Goal: Information Seeking & Learning: Learn about a topic

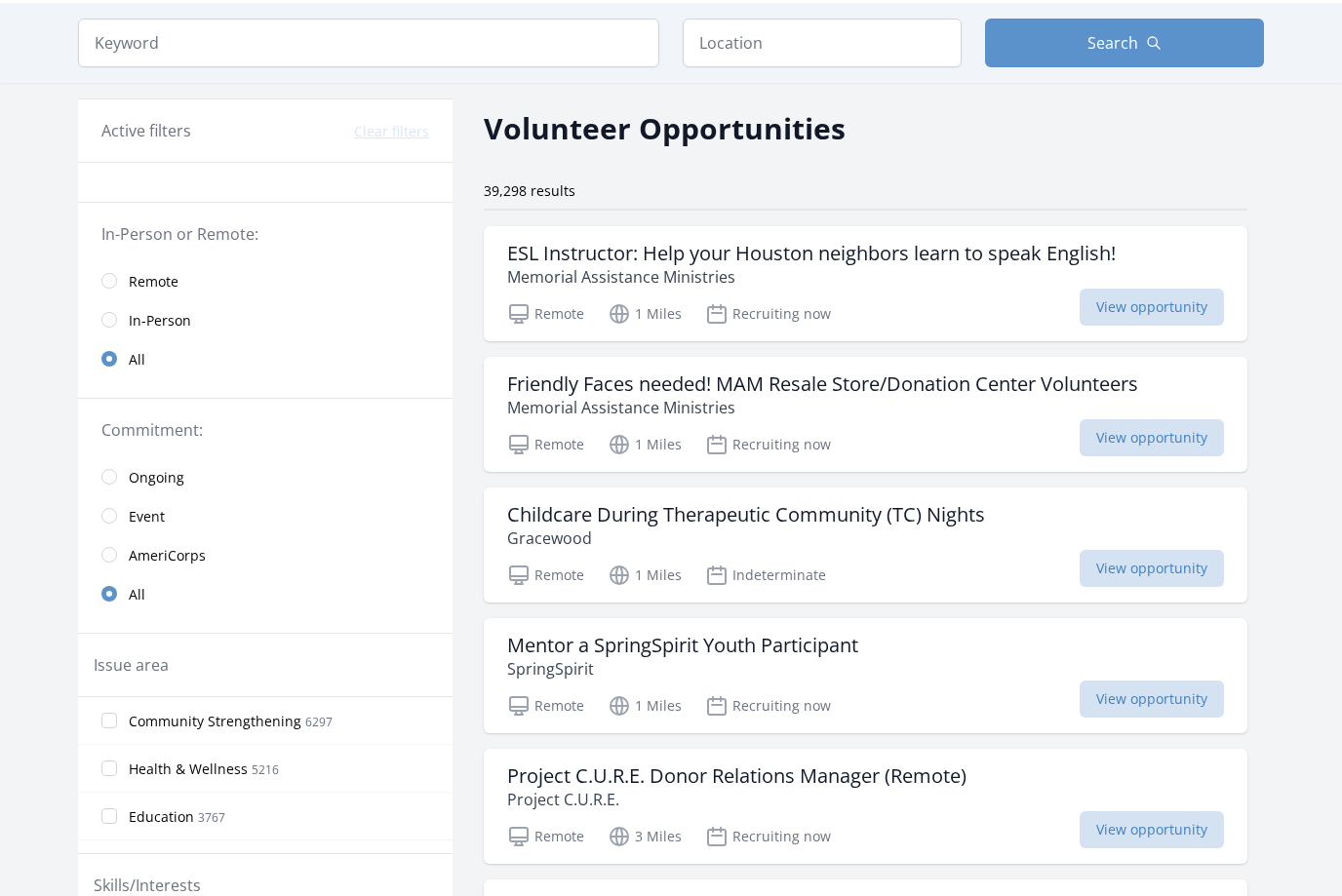
scroll to position [59, 0]
click at [558, 519] on h3 "Childcare During Therapeutic Community (TC) Nights" at bounding box center [745, 515] width 478 height 24
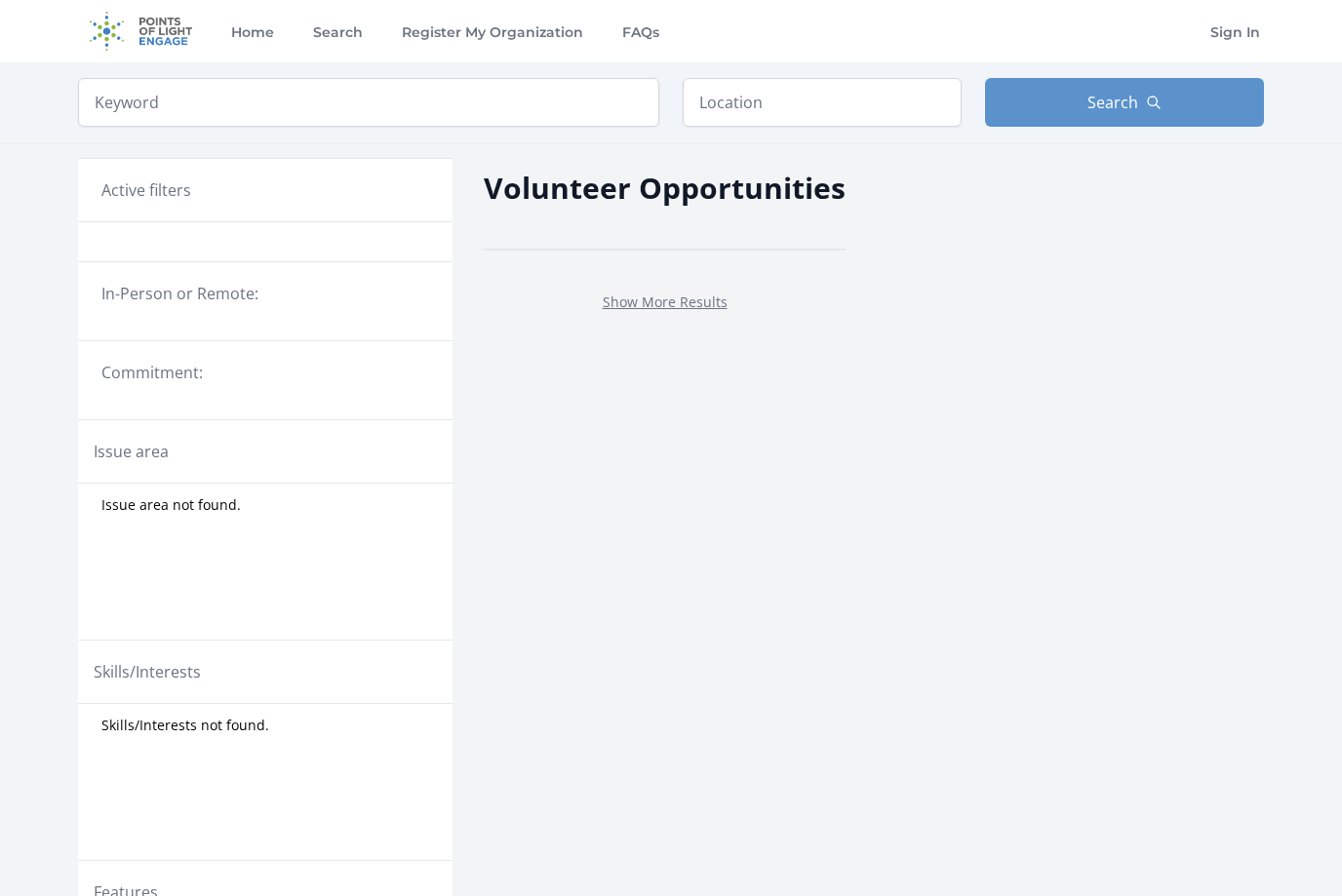
scroll to position [126, 0]
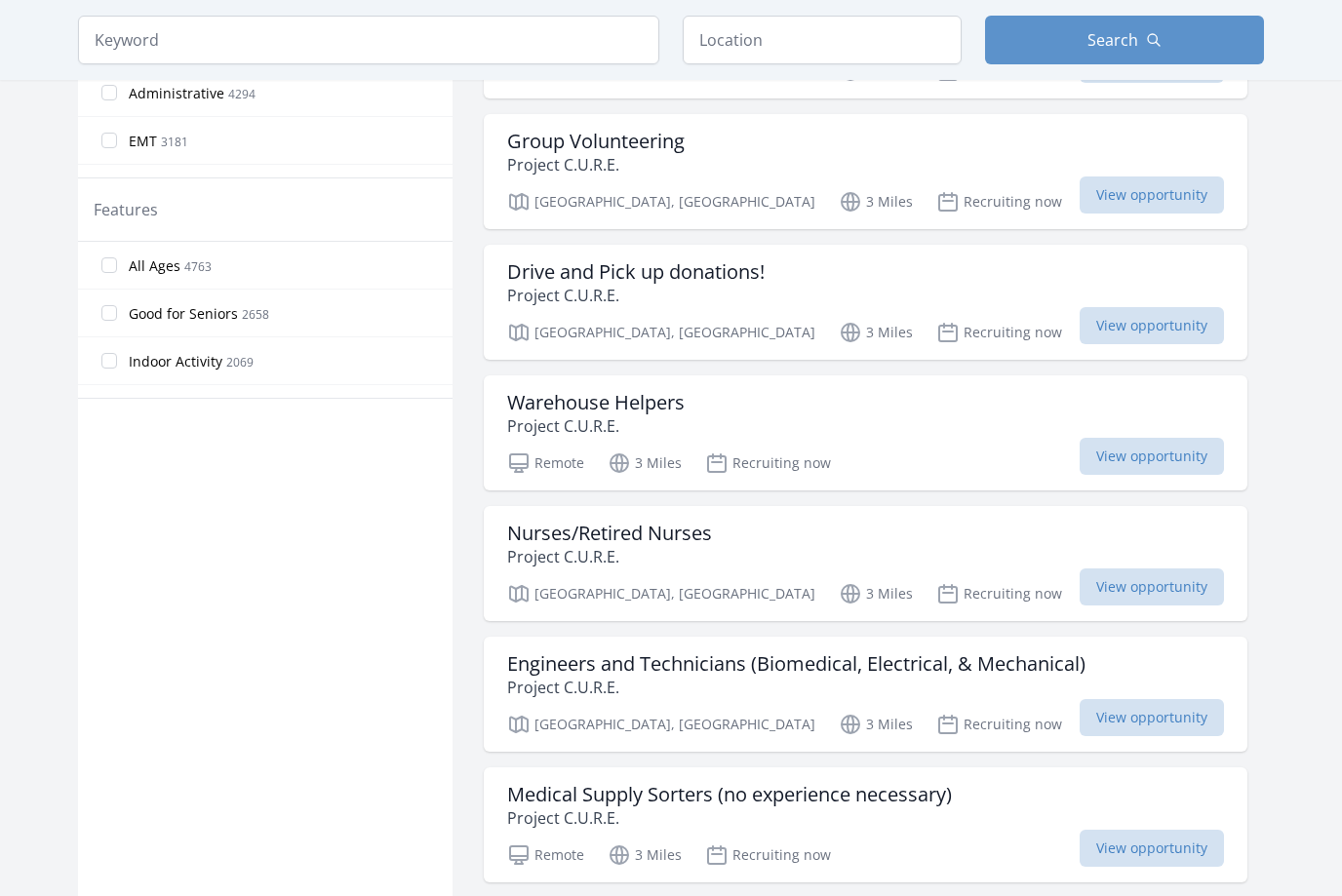
scroll to position [955, 0]
click at [545, 283] on h3 "Drive and Pick up donations!" at bounding box center [635, 272] width 257 height 24
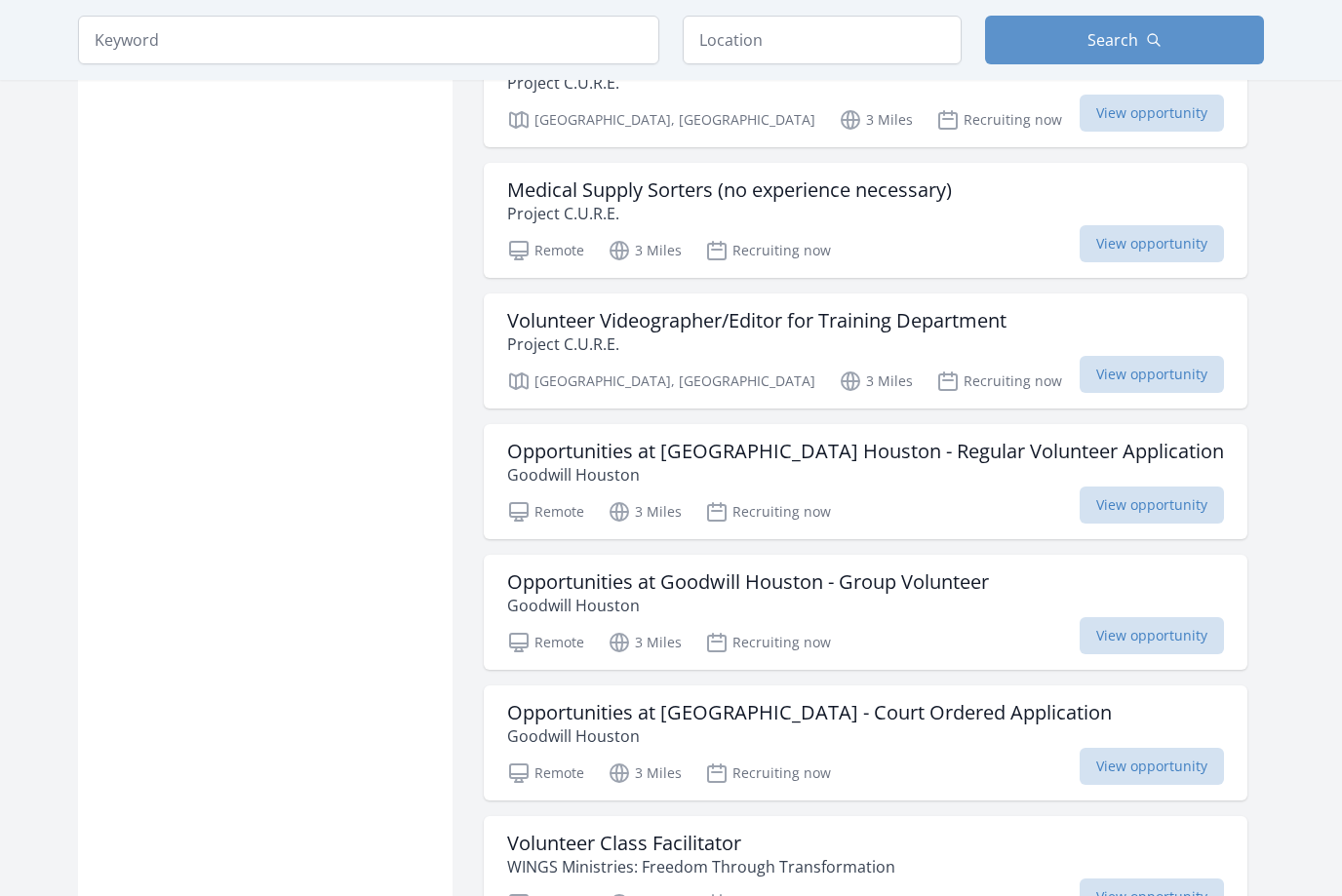
scroll to position [1559, 0]
click at [569, 327] on h3 "Volunteer Videographer/Editor for Training Department" at bounding box center [756, 320] width 499 height 24
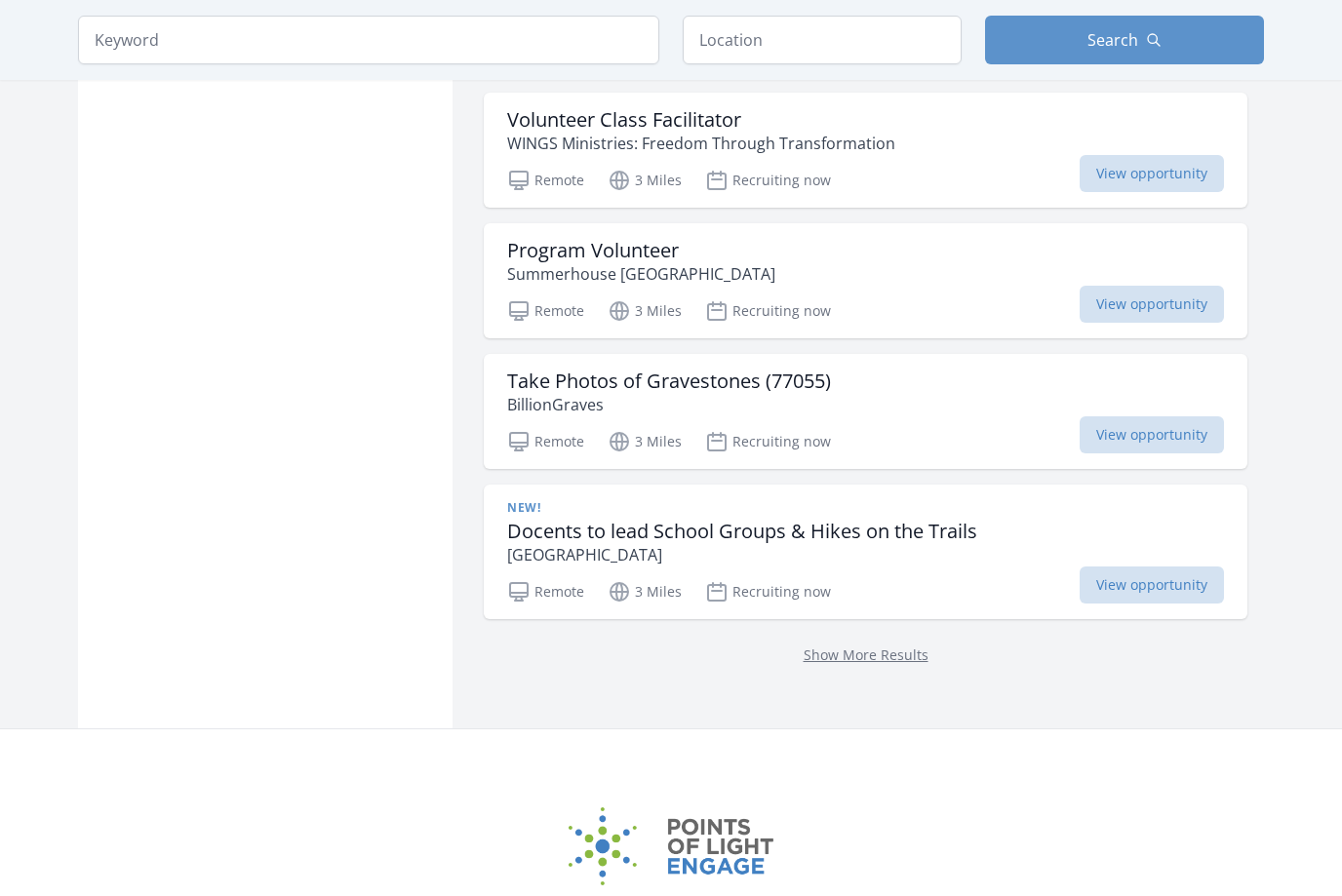
scroll to position [2283, 0]
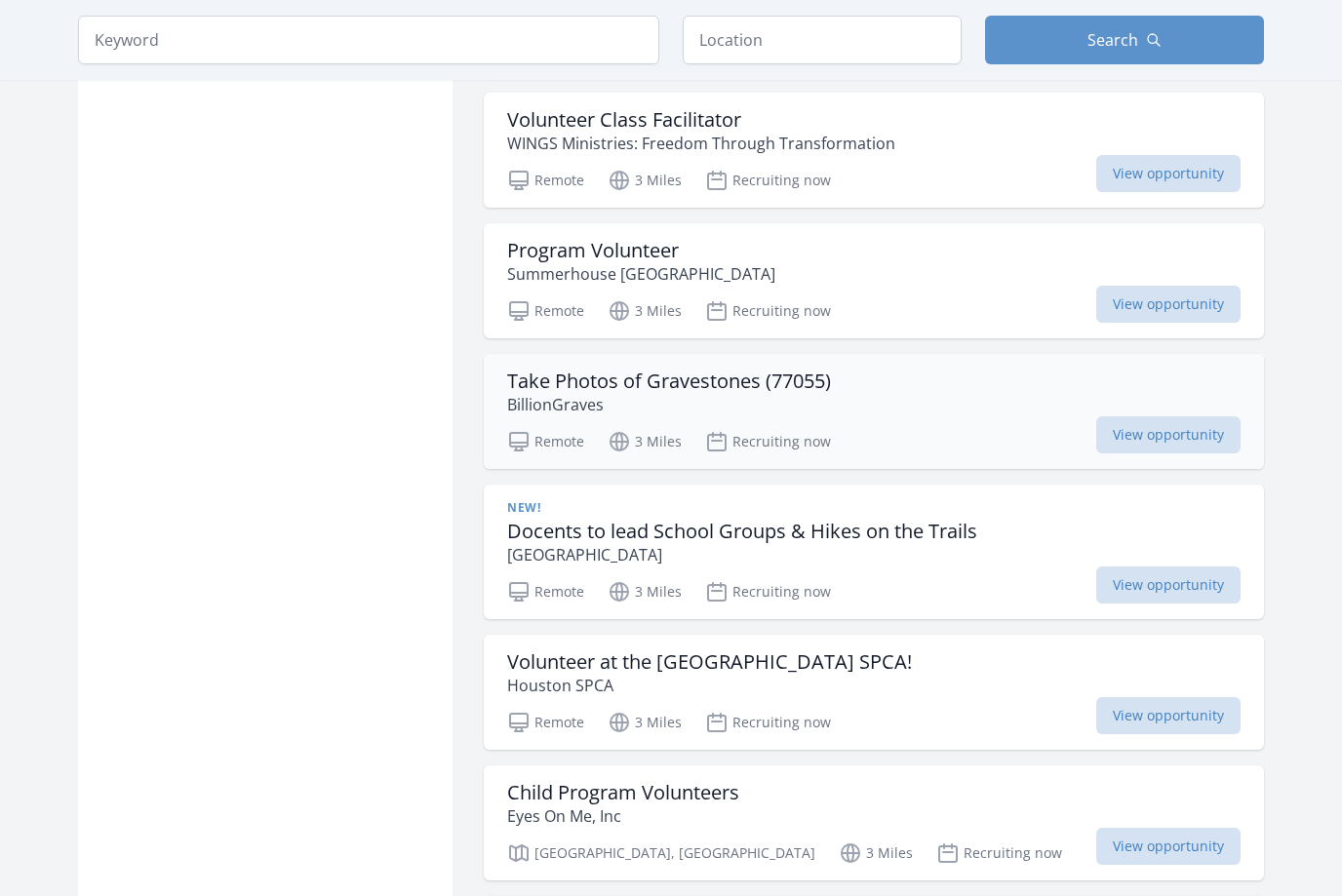
click at [590, 380] on h3 "Take Photos of Gravestones (77055)" at bounding box center [669, 381] width 323 height 24
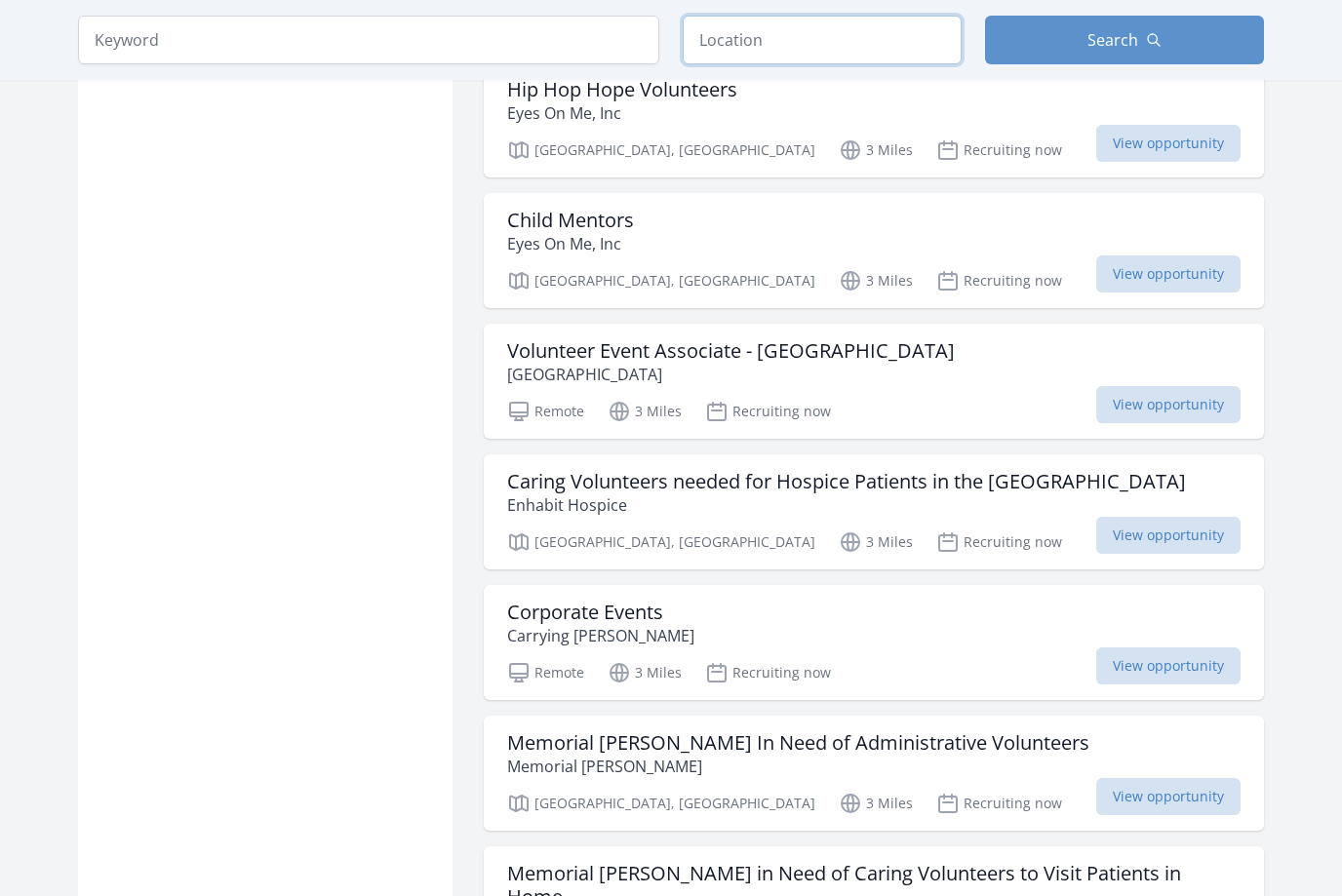
click at [731, 45] on input "text" at bounding box center [821, 39] width 279 height 48
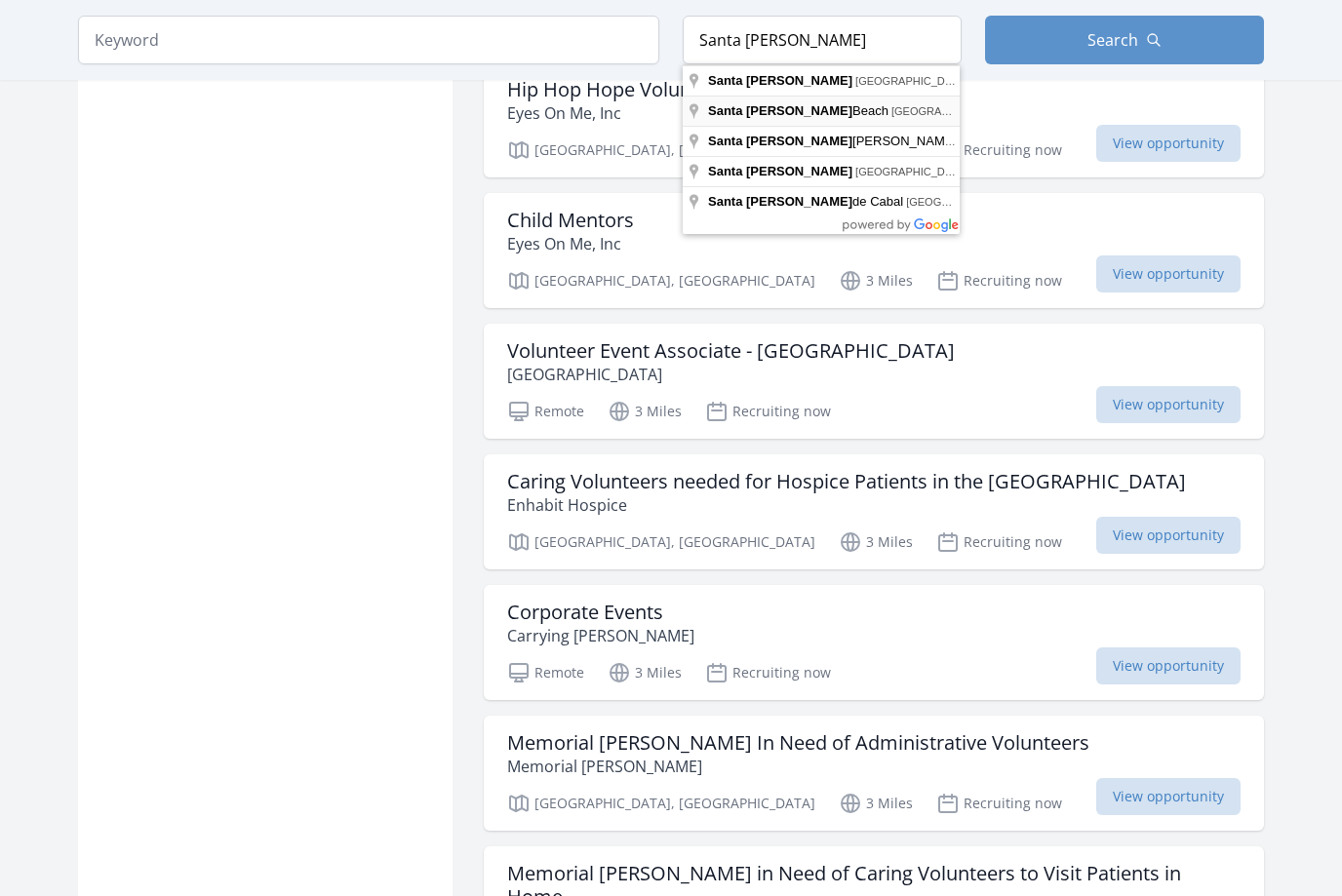
type input "Santa Rosa Beach, FL, USA"
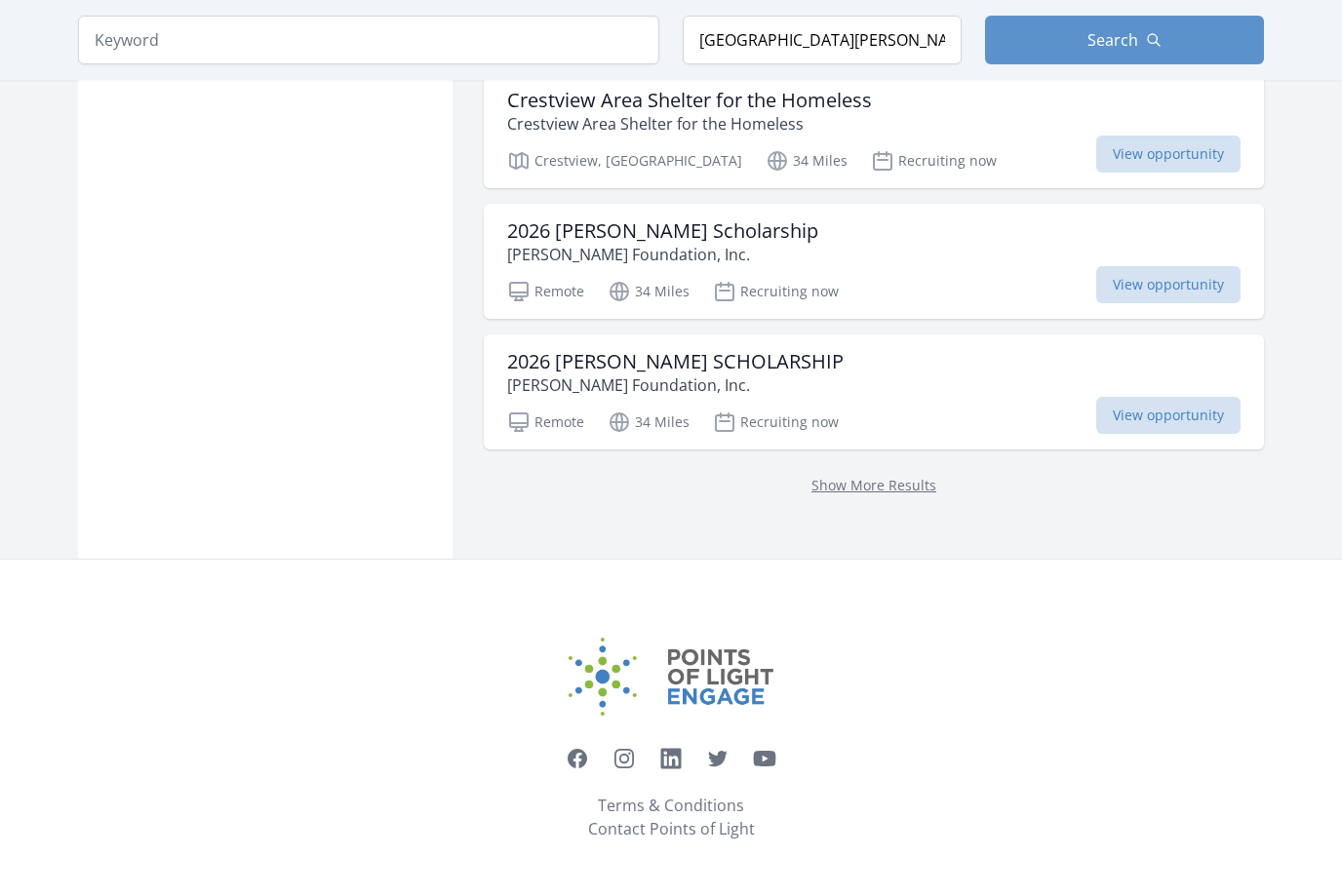
scroll to position [2432, 0]
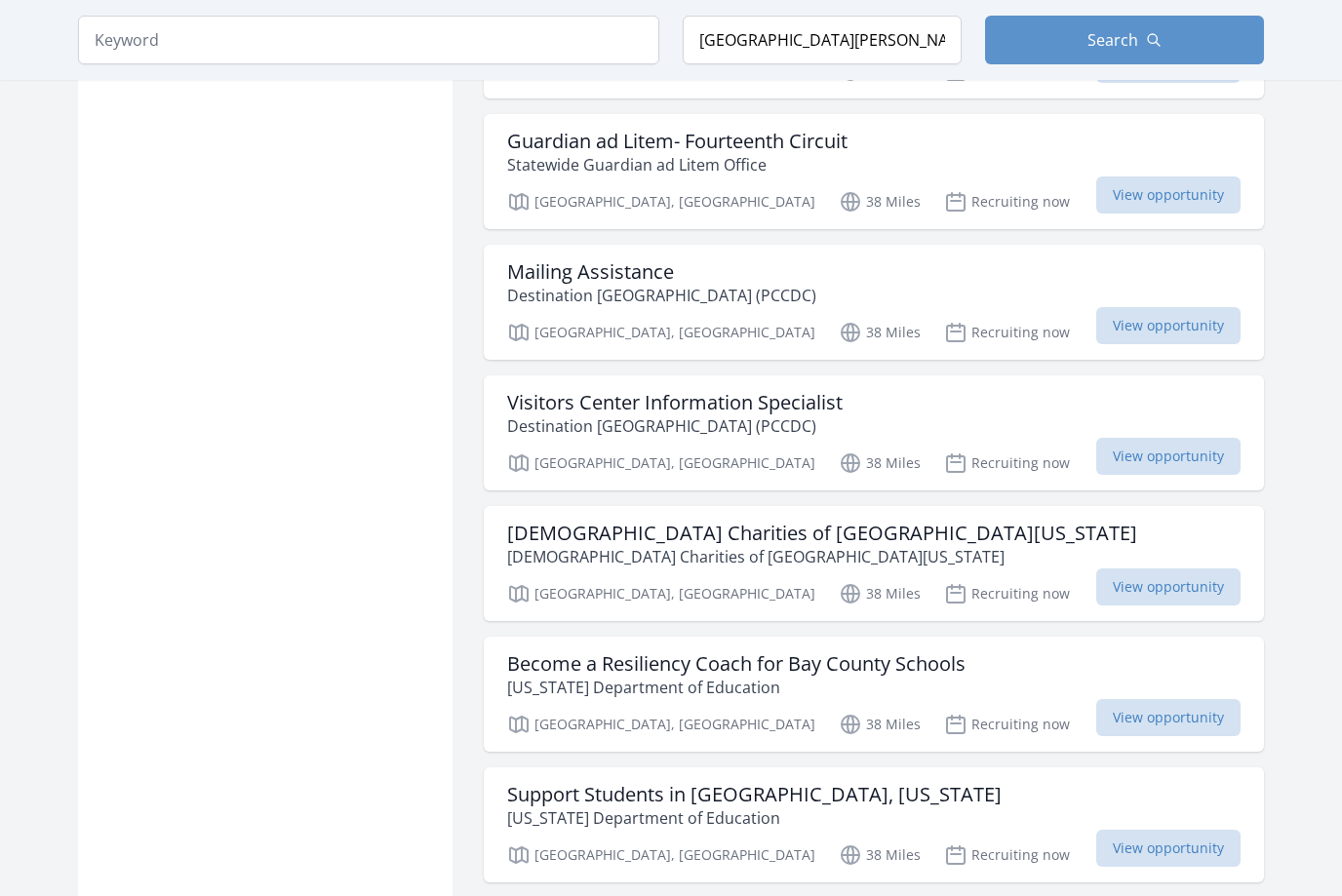
scroll to position [4299, 0]
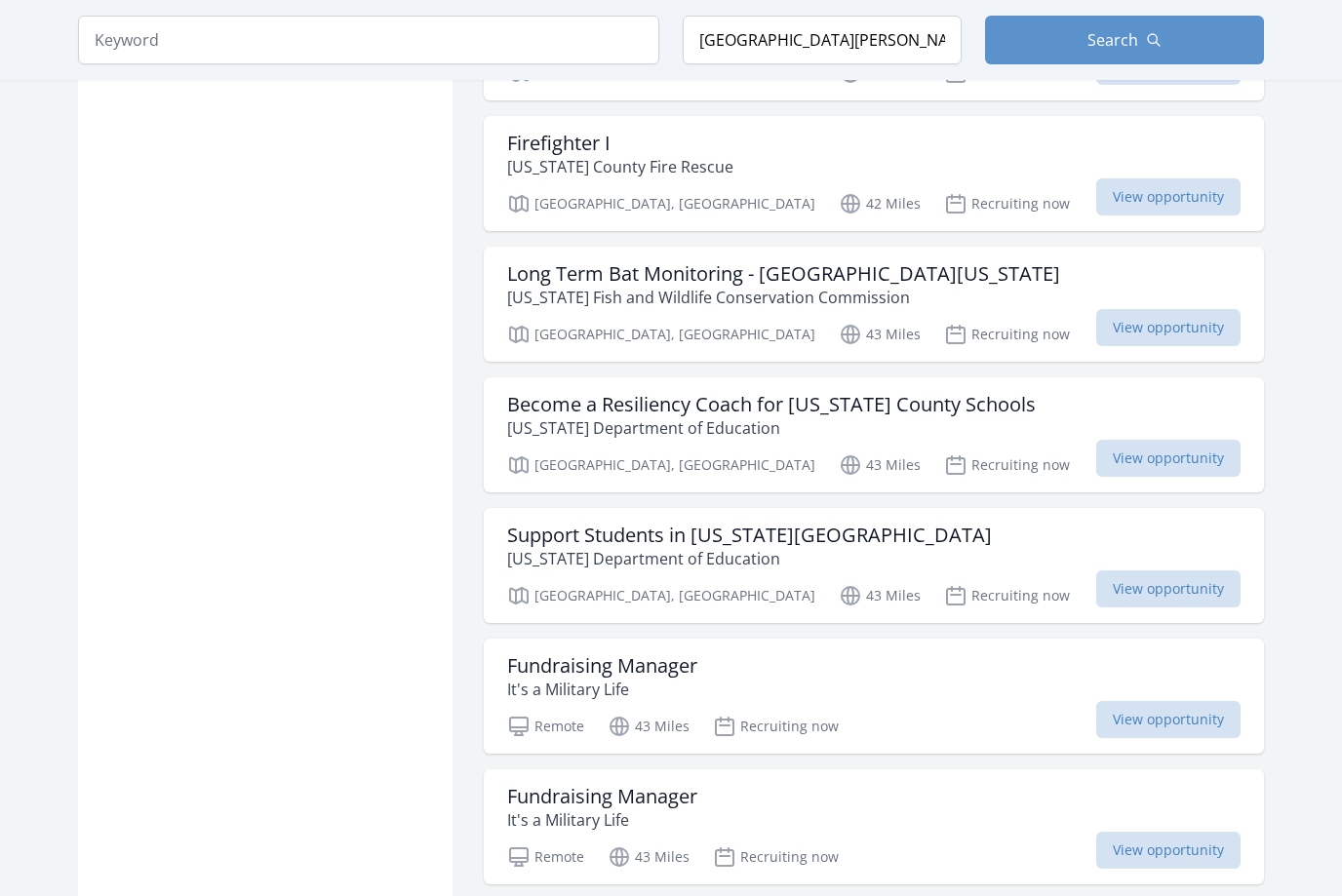
scroll to position [5723, 0]
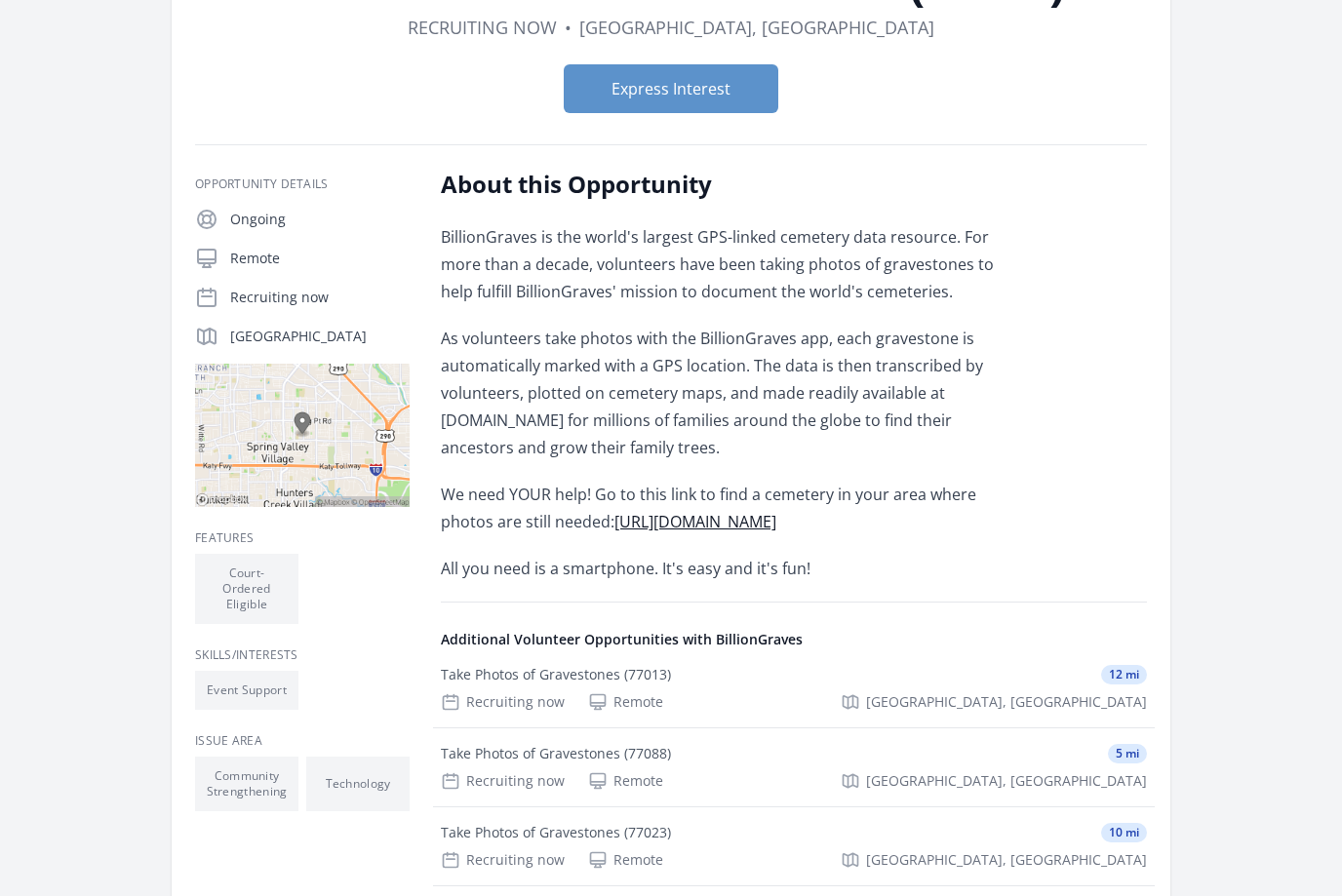
scroll to position [188, 0]
click at [679, 521] on link "[URL][DOMAIN_NAME]" at bounding box center [695, 522] width 162 height 22
